Goal: Task Accomplishment & Management: Use online tool/utility

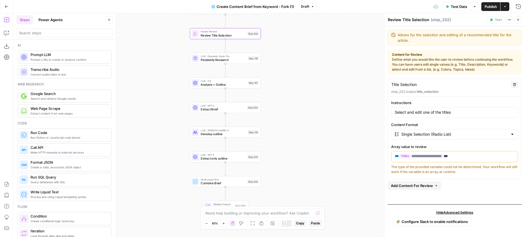
scroll to position [1144, 0]
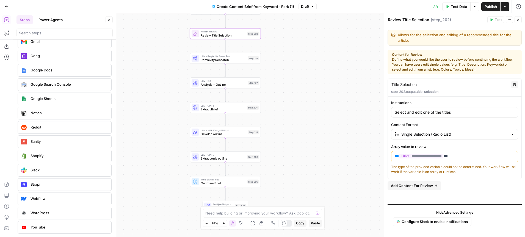
click at [9, 7] on button "Go Back" at bounding box center [7, 7] width 10 height 10
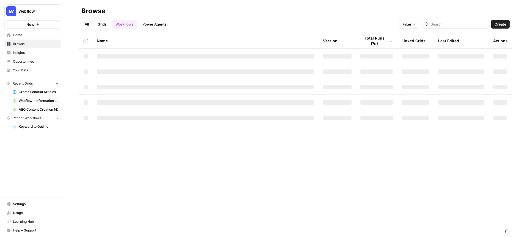
click at [52, 13] on div "Webflow" at bounding box center [38, 11] width 41 height 5
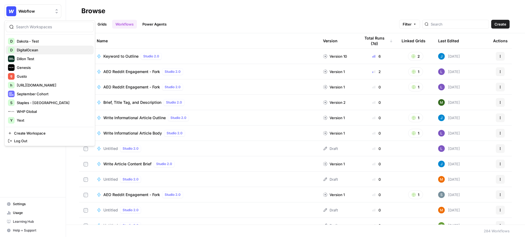
scroll to position [52, 0]
click at [31, 120] on span "Yext" at bounding box center [53, 120] width 73 height 5
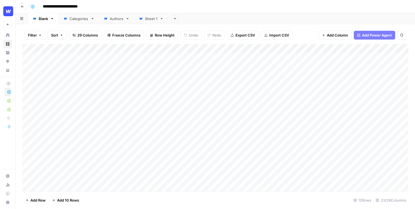
click at [138, 45] on div "Add Column" at bounding box center [215, 117] width 387 height 147
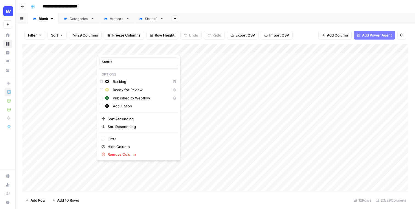
click at [242, 21] on div "Add Sheet" at bounding box center [291, 18] width 247 height 11
